Goal: Check status: Check status

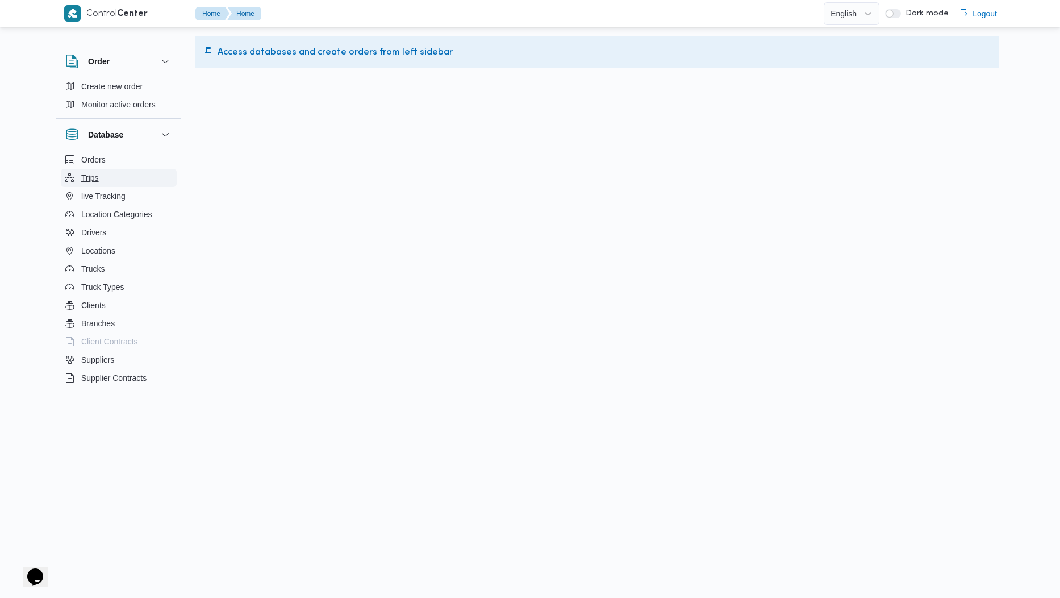
click at [95, 177] on span "Trips" at bounding box center [90, 178] width 18 height 14
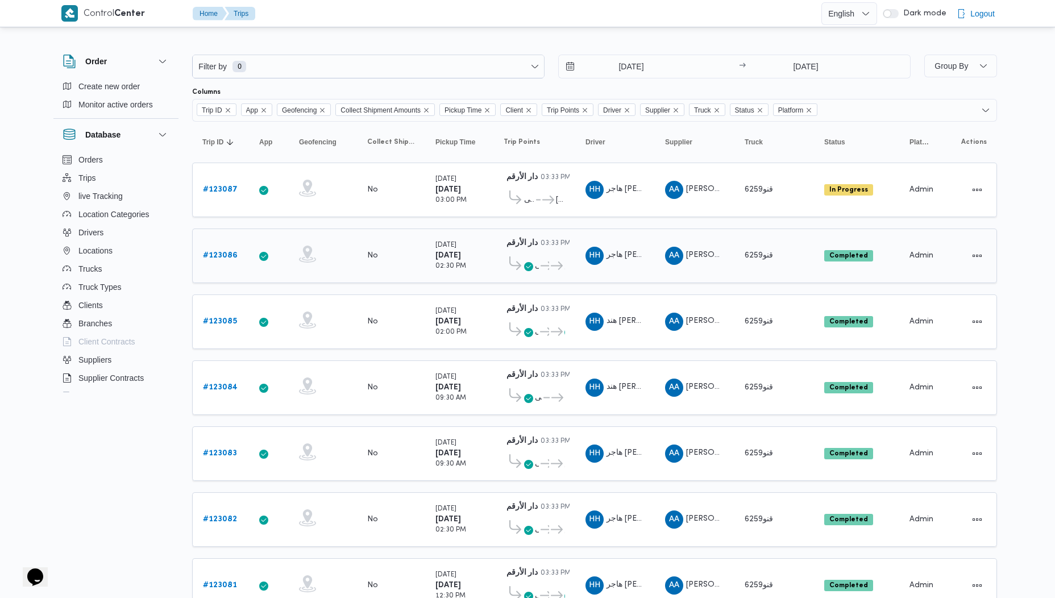
click at [224, 257] on b "# 123086" at bounding box center [220, 255] width 35 height 7
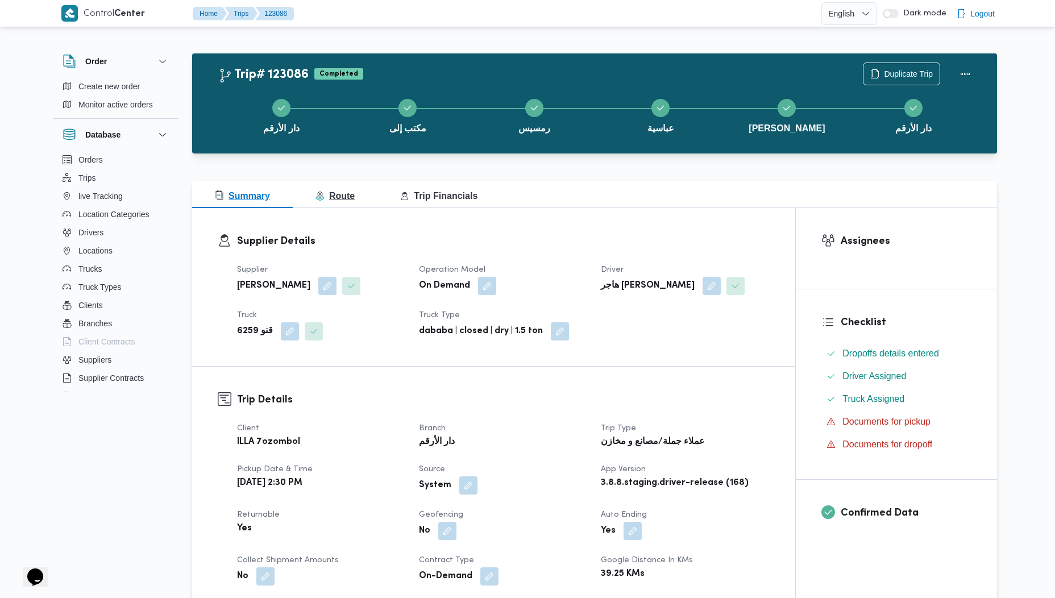
click at [335, 194] on span "Route" at bounding box center [334, 196] width 39 height 10
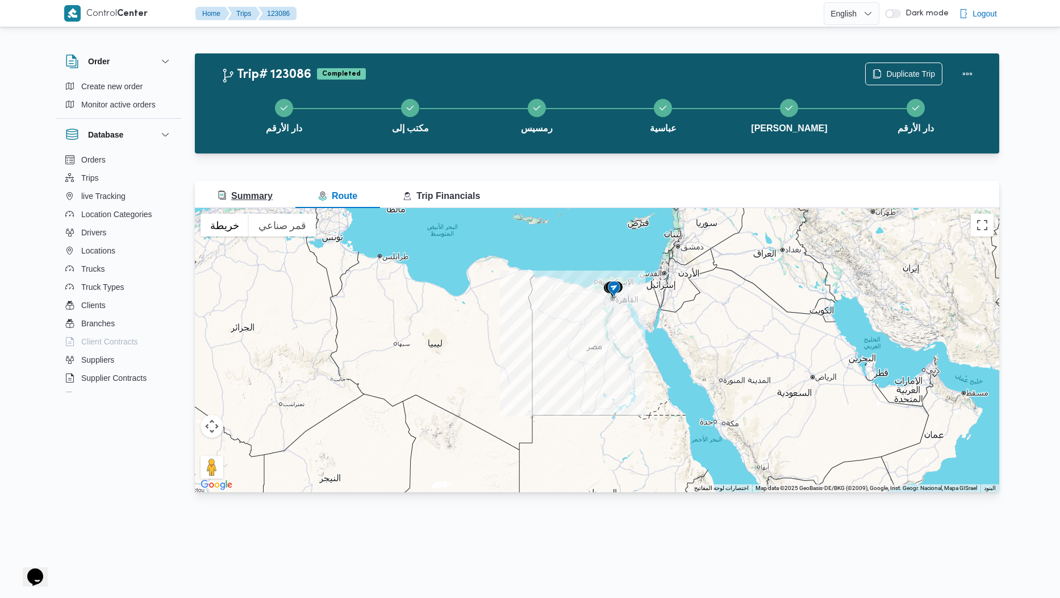
click at [243, 202] on span "Summary" at bounding box center [245, 196] width 55 height 14
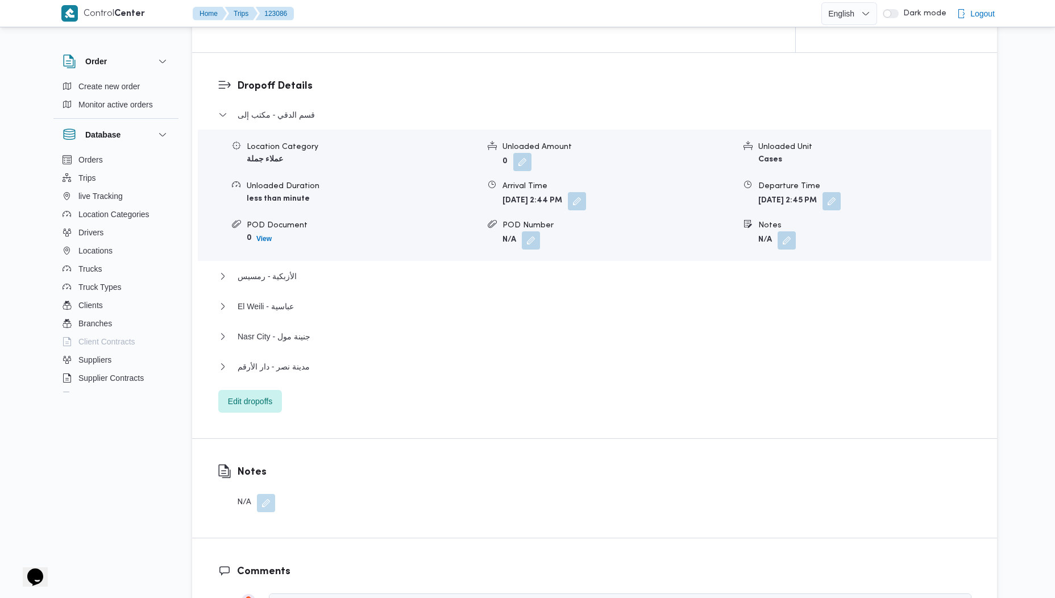
scroll to position [898, 0]
click at [222, 372] on icon "button" at bounding box center [222, 367] width 9 height 9
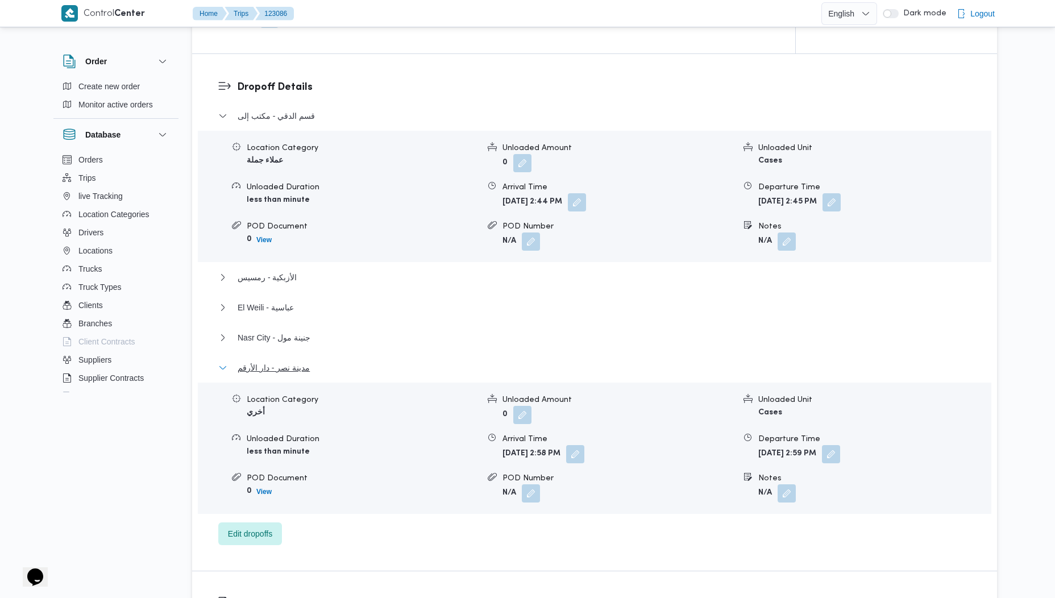
click at [222, 372] on icon "button" at bounding box center [222, 367] width 9 height 9
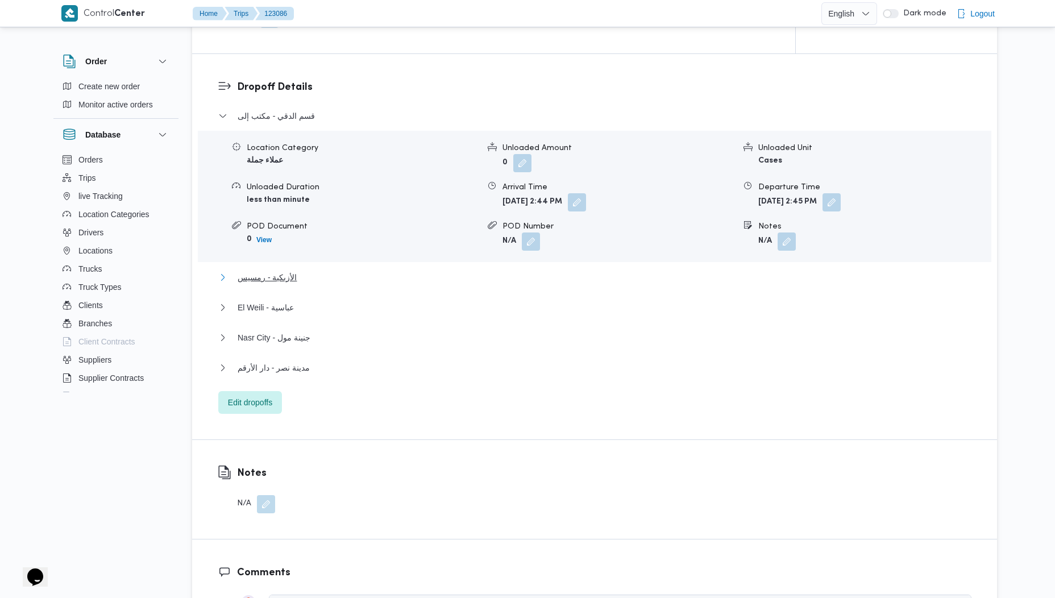
click at [220, 282] on icon "button" at bounding box center [222, 277] width 9 height 9
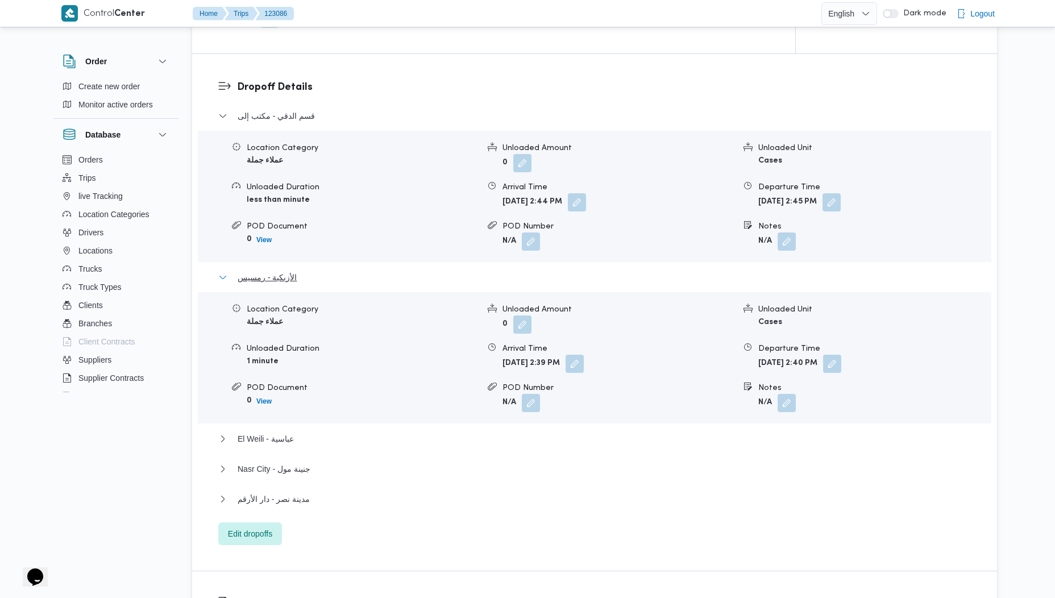
click at [222, 282] on icon "button" at bounding box center [222, 277] width 9 height 9
